Goal: Find contact information: Find contact information

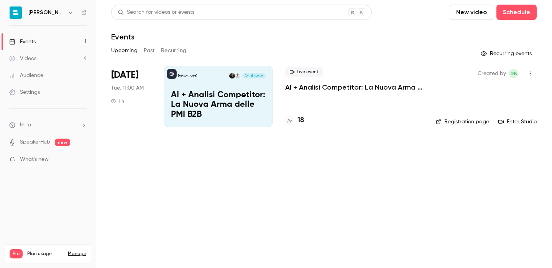
click at [260, 97] on p "AI + Analisi Competitor: La Nuova Arma delle PMI B2B" at bounding box center [218, 105] width 95 height 30
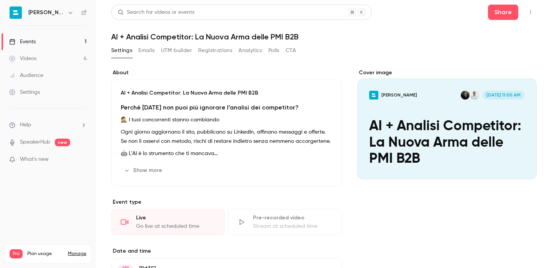
click at [221, 51] on button "Registrations" at bounding box center [215, 50] width 34 height 12
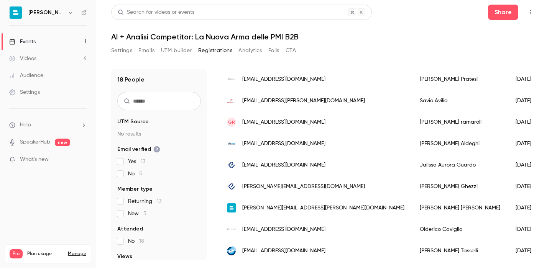
scroll to position [268, 0]
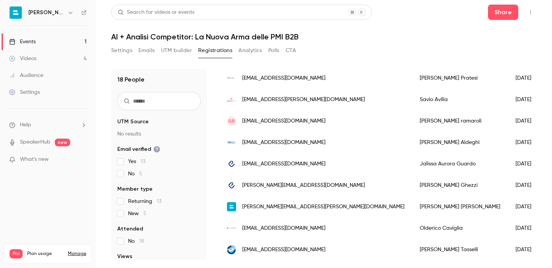
click at [317, 251] on span "[EMAIL_ADDRESS][DOMAIN_NAME]" at bounding box center [283, 250] width 83 height 8
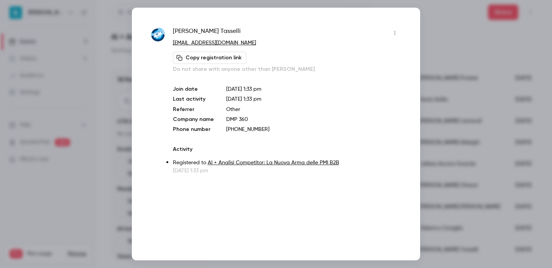
drag, startPoint x: 277, startPoint y: 44, endPoint x: 187, endPoint y: 41, distance: 89.8
click at [187, 41] on p "[EMAIL_ADDRESS][DOMAIN_NAME]" at bounding box center [287, 43] width 228 height 8
copy link "[DOMAIN_NAME]"
click at [287, 42] on p "[EMAIL_ADDRESS][DOMAIN_NAME]" at bounding box center [287, 43] width 228 height 8
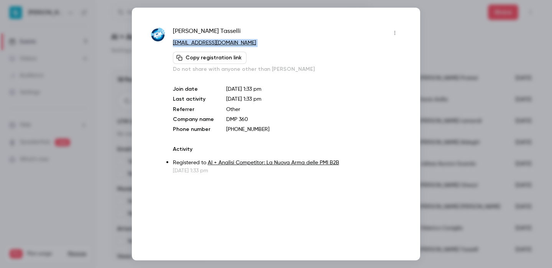
click at [287, 42] on p "[EMAIL_ADDRESS][DOMAIN_NAME]" at bounding box center [287, 43] width 228 height 8
click at [429, 117] on div at bounding box center [276, 134] width 552 height 268
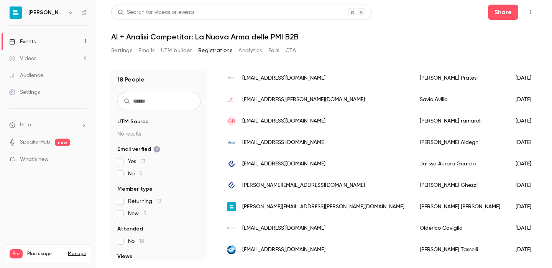
click at [288, 233] on div "[EMAIL_ADDRESS][DOMAIN_NAME]" at bounding box center [315, 228] width 193 height 21
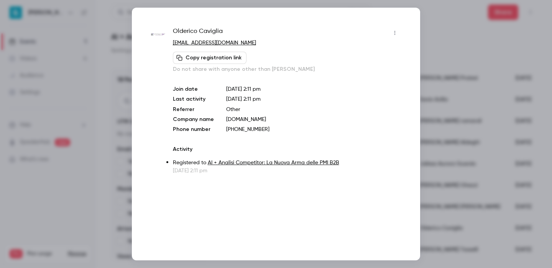
click at [238, 44] on p "[EMAIL_ADDRESS][DOMAIN_NAME]" at bounding box center [287, 43] width 228 height 8
copy div "[EMAIL_ADDRESS][DOMAIN_NAME] Copy registration link"
